Goal: Find specific page/section: Find specific page/section

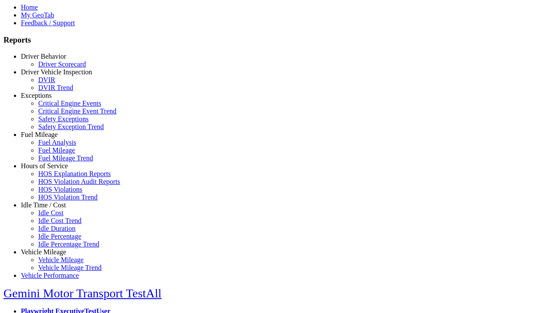
click at [50, 60] on link "Driver Behavior" at bounding box center [43, 56] width 45 height 7
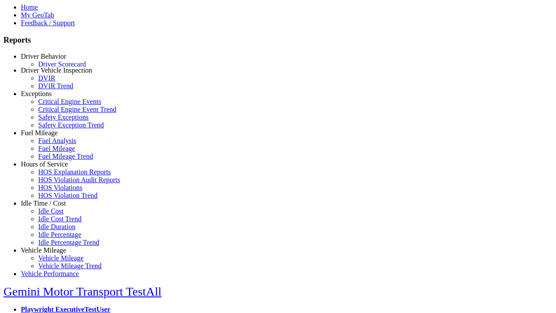
scroll to position [1, 0]
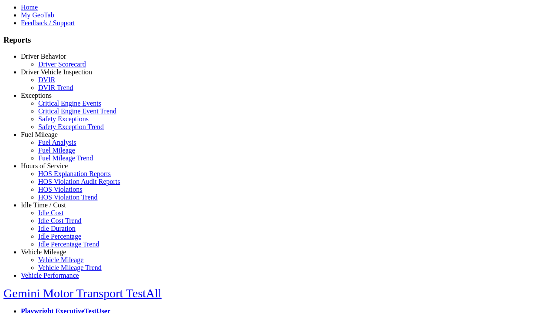
click at [56, 68] on link "Driver Scorecard" at bounding box center [62, 63] width 48 height 7
